Goal: Check status: Check status

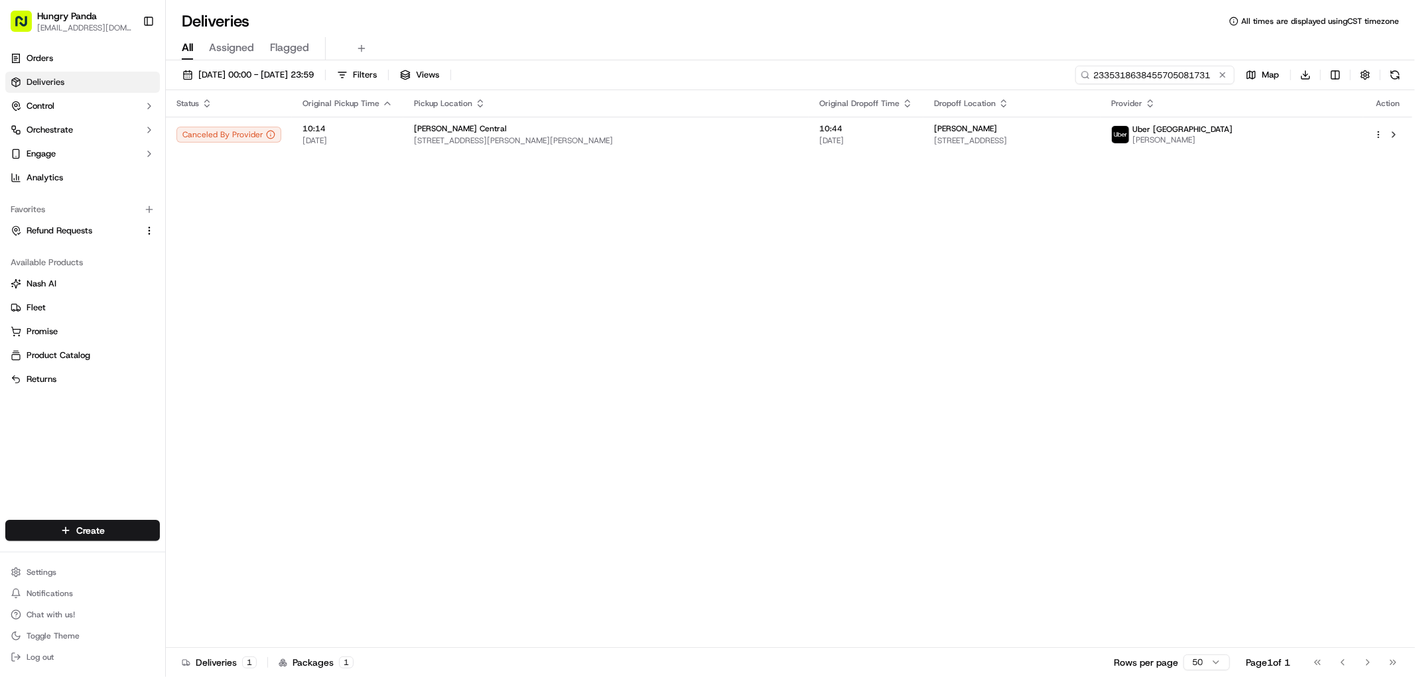
click at [1175, 77] on input "2335318638455705081731" at bounding box center [1154, 75] width 159 height 19
paste input "373739315885878275182"
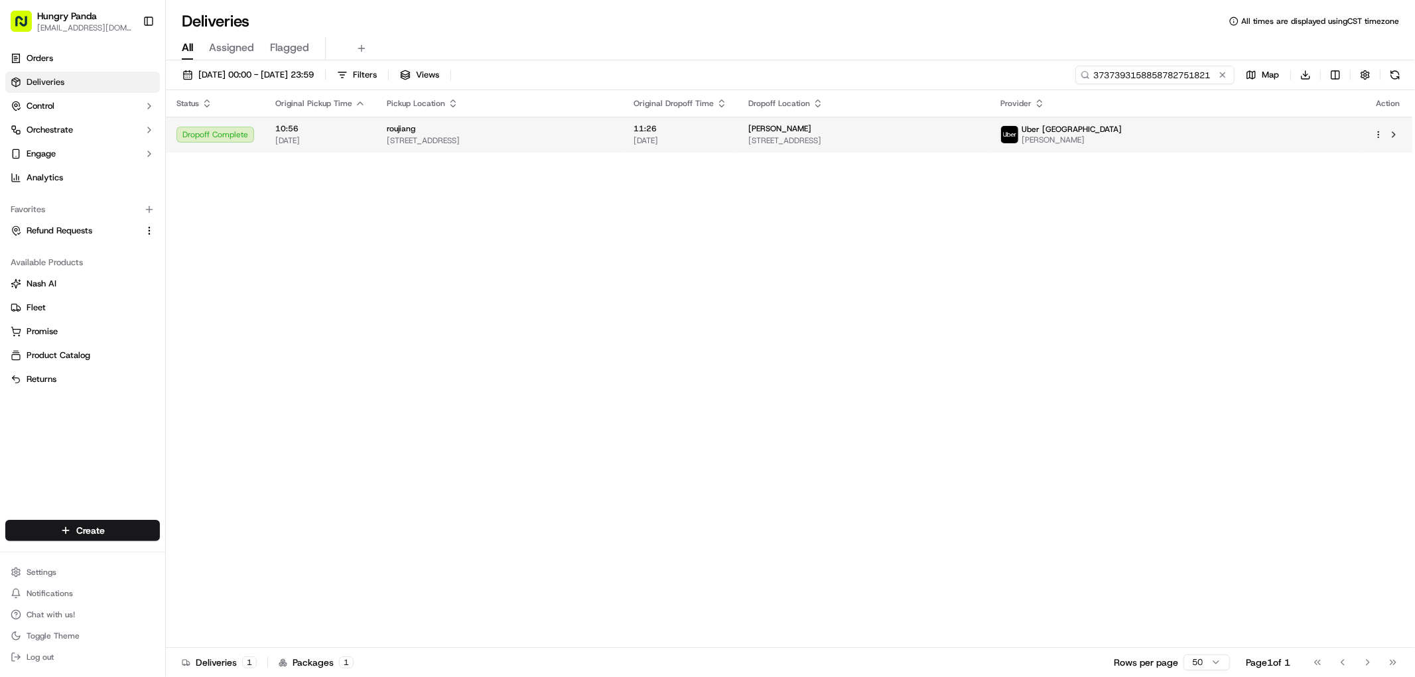
type input "3737393158858782751821"
click at [979, 129] on div "[PERSON_NAME]" at bounding box center [863, 128] width 231 height 11
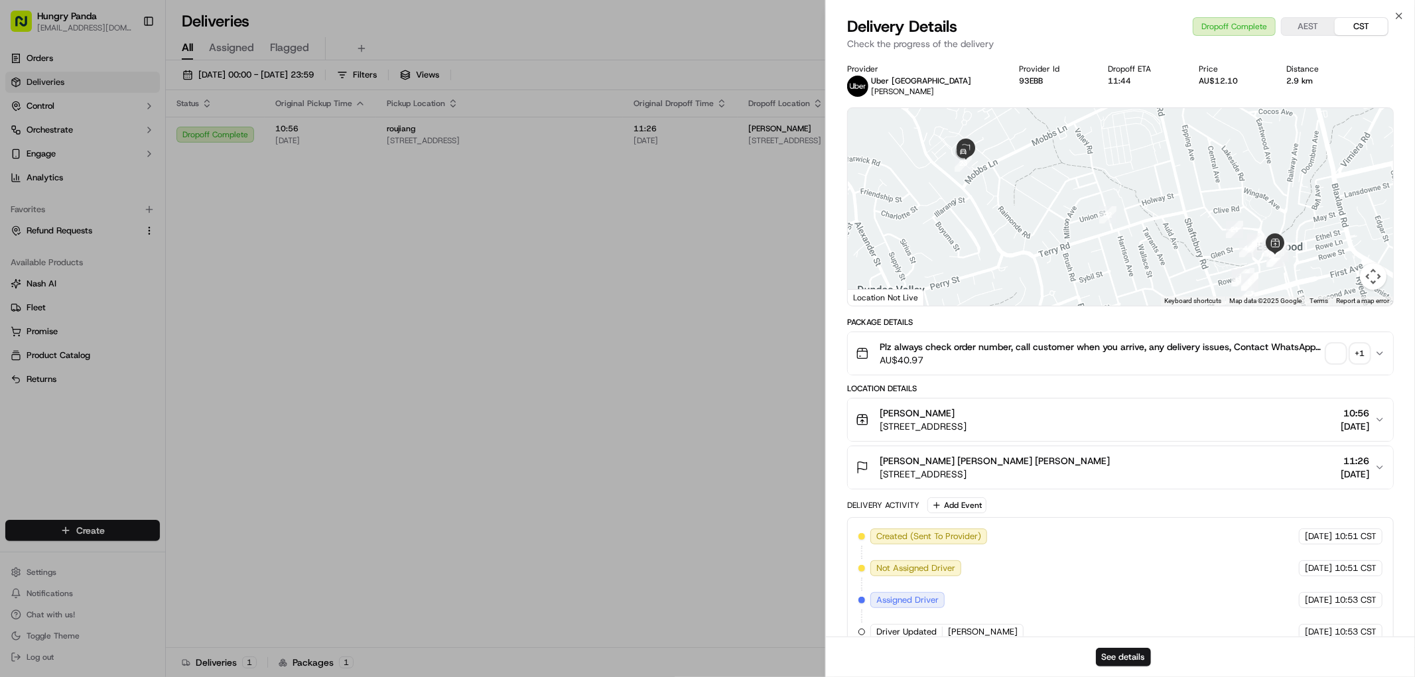
click at [1361, 354] on div "+ 1" at bounding box center [1360, 353] width 19 height 19
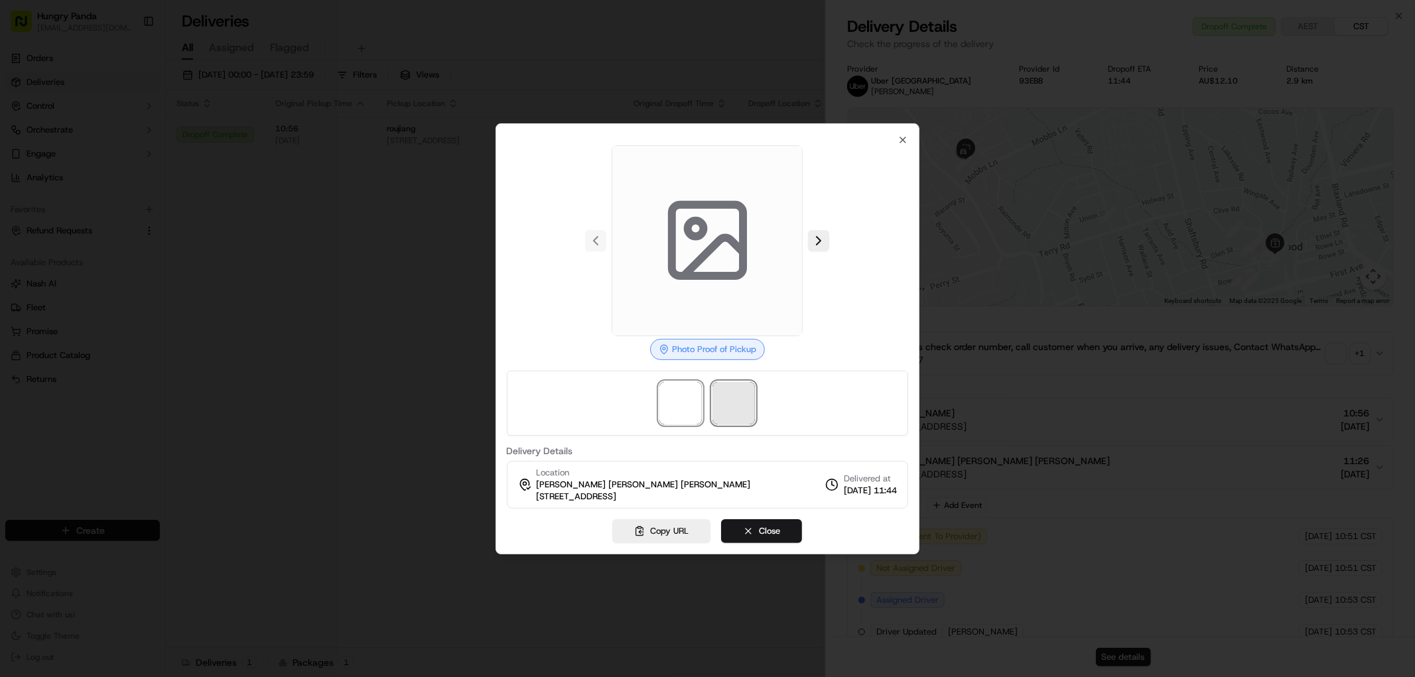
click at [738, 389] on span at bounding box center [733, 403] width 42 height 42
